Goal: Check status: Check status

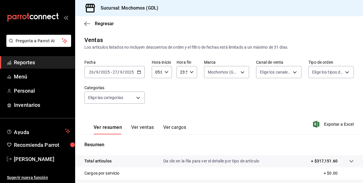
scroll to position [81, 0]
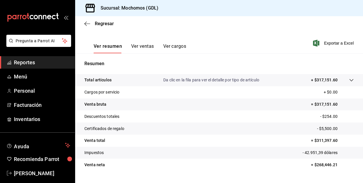
click at [98, 28] on div "Regresar" at bounding box center [219, 23] width 288 height 15
click at [20, 63] on font "Reportes" at bounding box center [24, 62] width 21 height 6
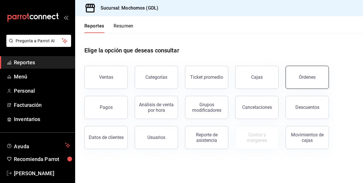
click at [312, 82] on button "Órdenes" at bounding box center [307, 77] width 43 height 23
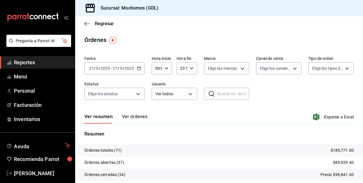
click at [165, 67] on icon "button" at bounding box center [167, 68] width 4 height 4
click at [157, 109] on span "02" at bounding box center [156, 110] width 1 height 5
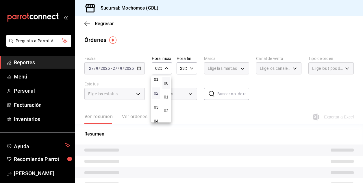
scroll to position [23, 0]
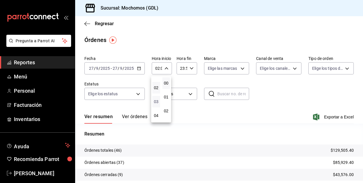
click at [157, 103] on span "03" at bounding box center [156, 101] width 1 height 5
type input "03:00"
click at [241, 69] on div at bounding box center [181, 91] width 363 height 183
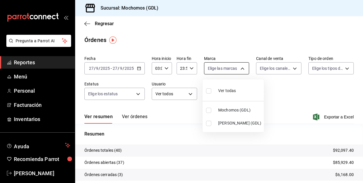
click at [242, 69] on body "Pregunta a Parrot AI Reportes Menú Personal Facturación Inventarios Ayuda Recom…" at bounding box center [181, 91] width 363 height 183
click at [209, 109] on input "checkbox" at bounding box center [208, 110] width 5 height 5
checkbox input "true"
type input "36c25d4a-7cb0-456c-a434-e981d54830bc"
click at [278, 90] on div at bounding box center [181, 91] width 363 height 183
